Goal: Transaction & Acquisition: Book appointment/travel/reservation

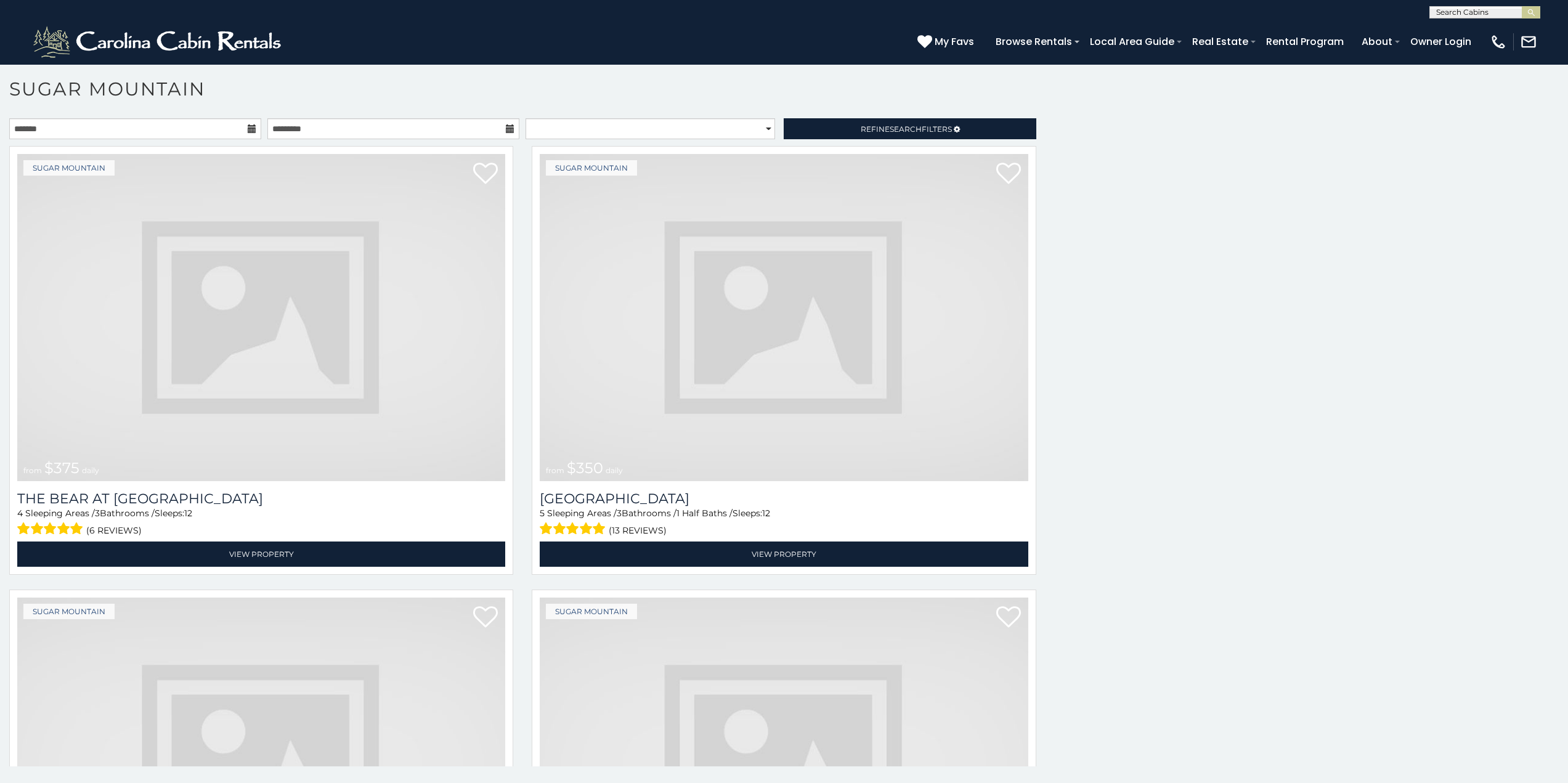
scroll to position [5588, 0]
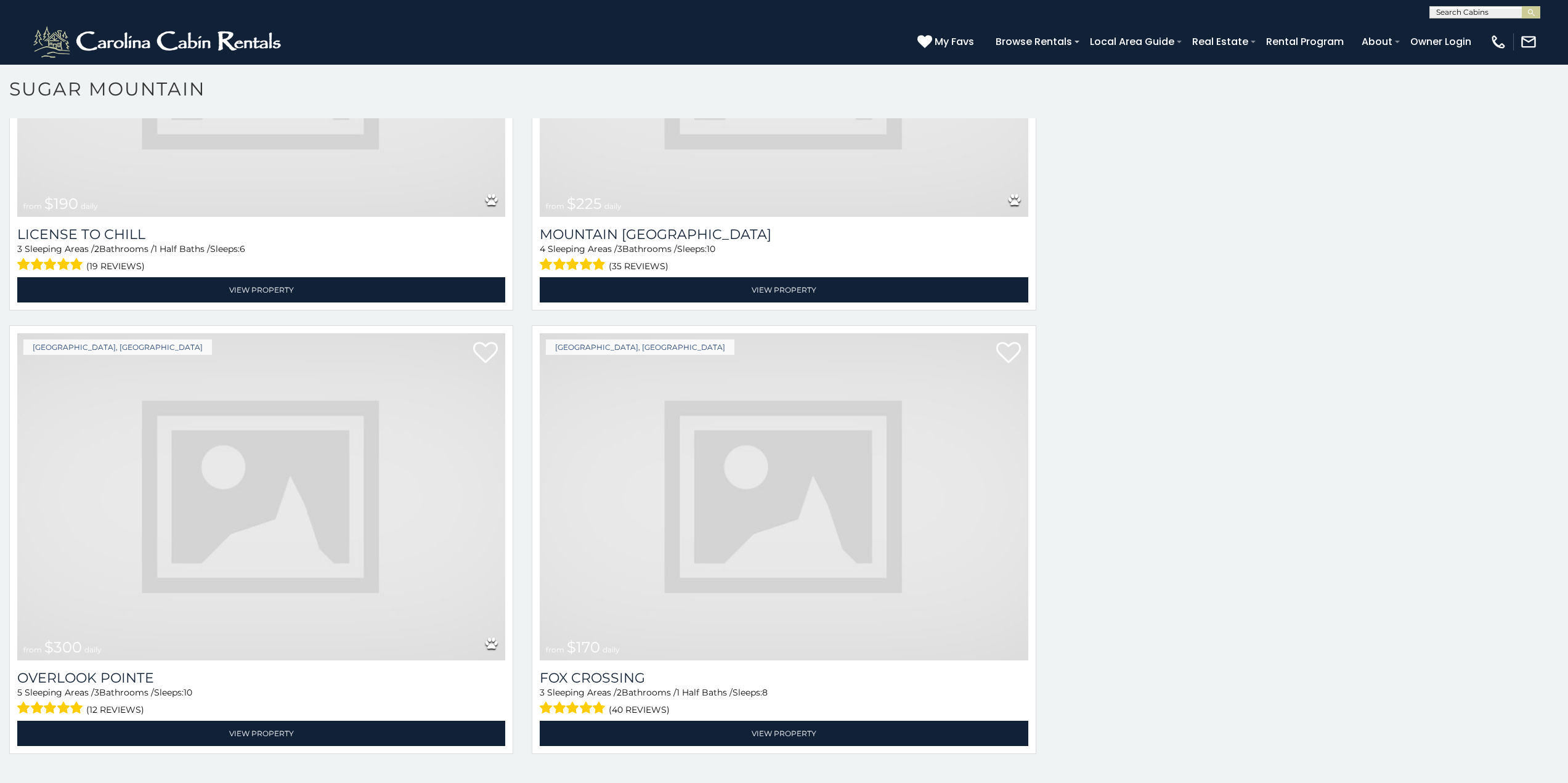
click at [97, 563] on img at bounding box center [261, 497] width 488 height 327
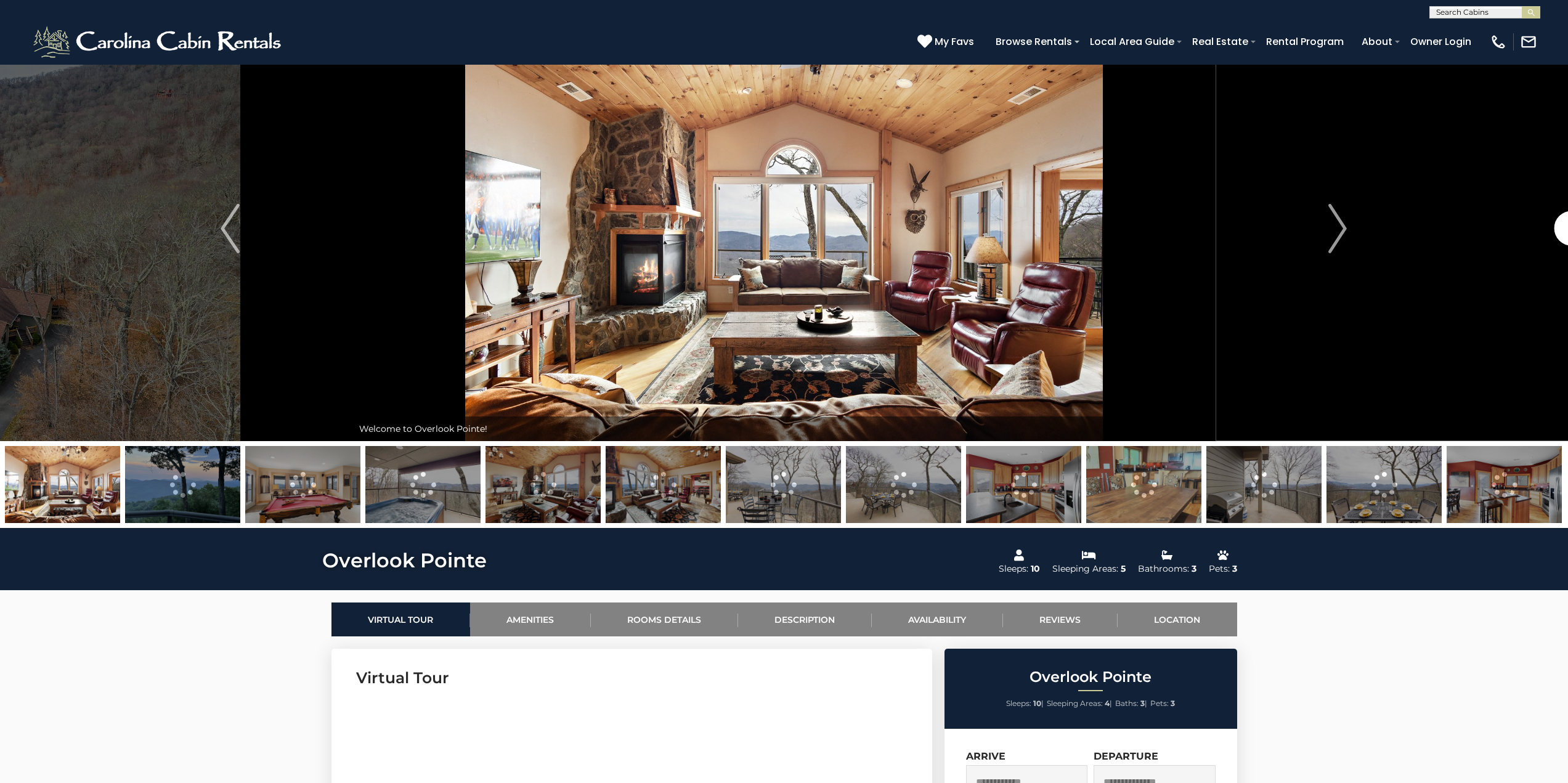
scroll to position [50, 0]
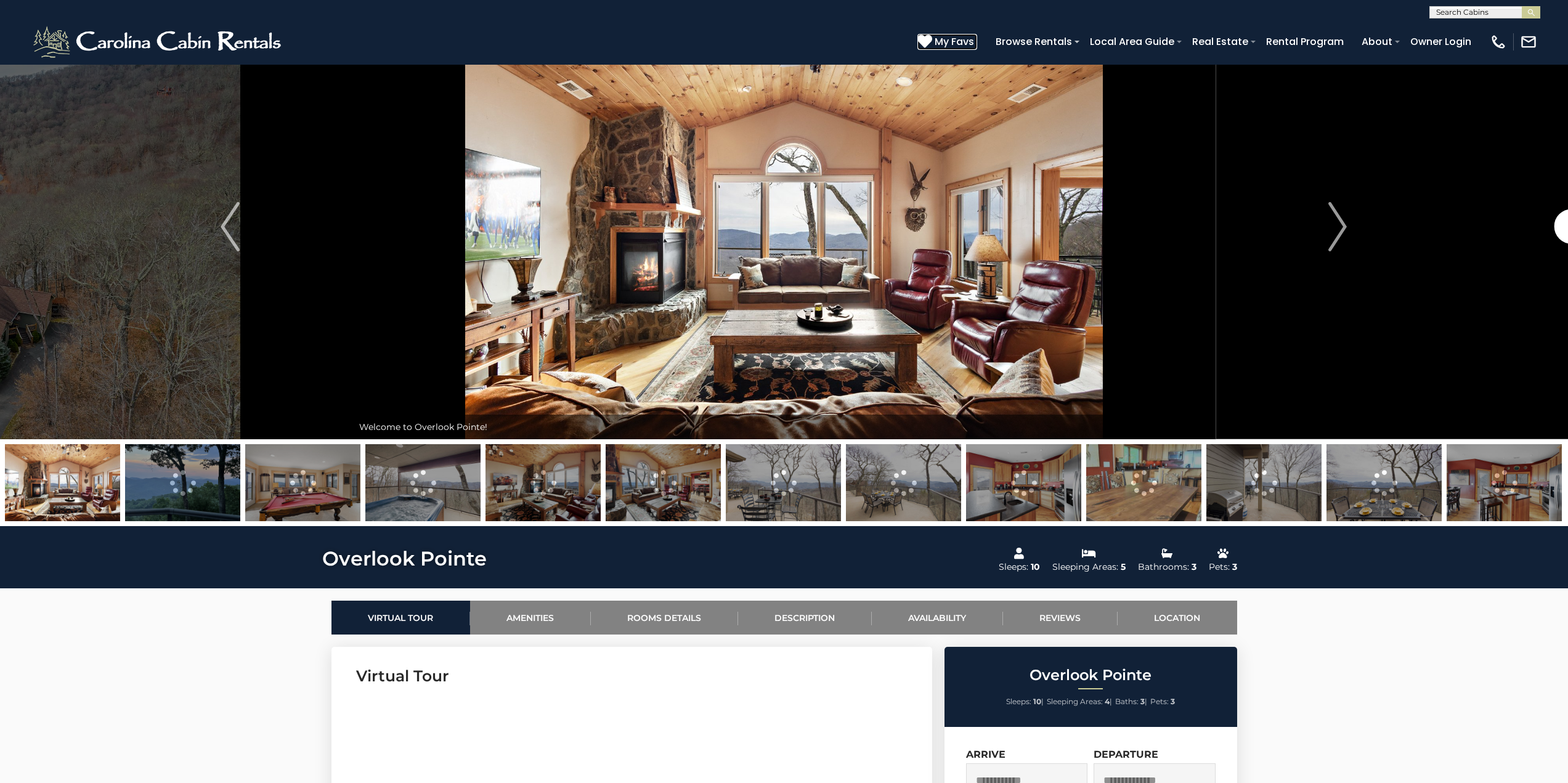
click at [974, 37] on span "My Favs" at bounding box center [954, 41] width 39 height 15
